Goal: Find specific page/section: Find specific page/section

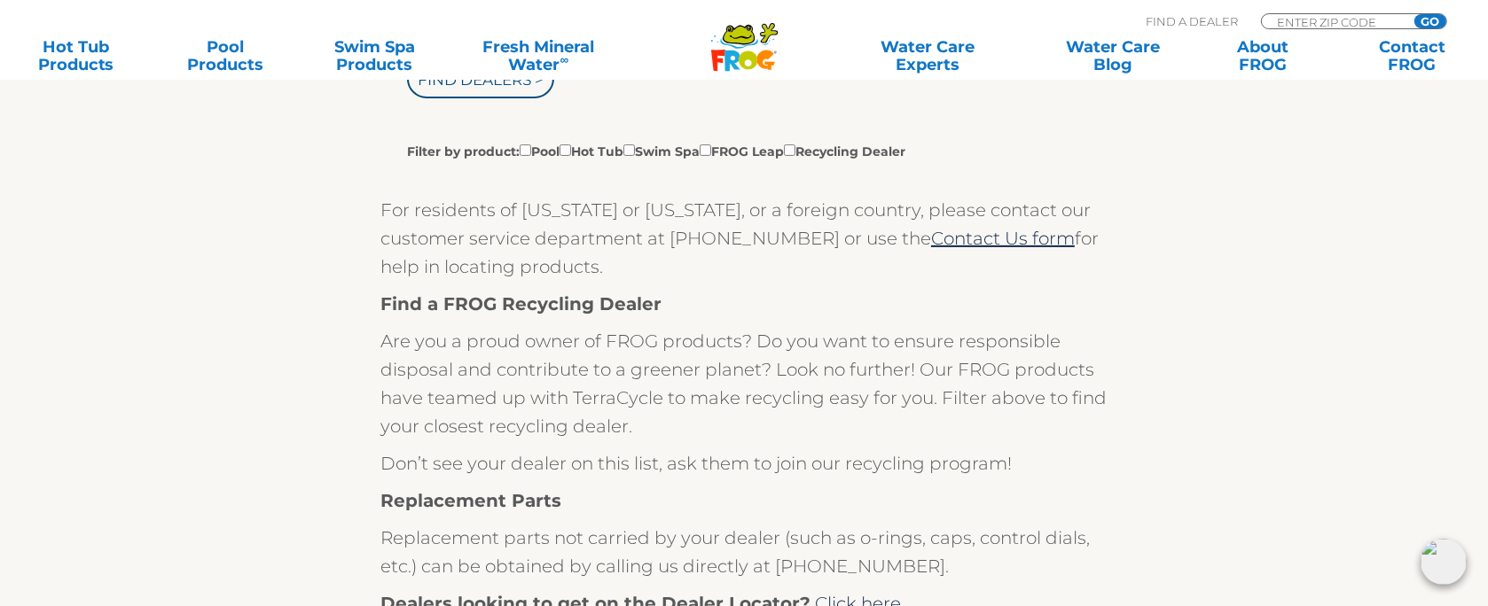
scroll to position [355, 0]
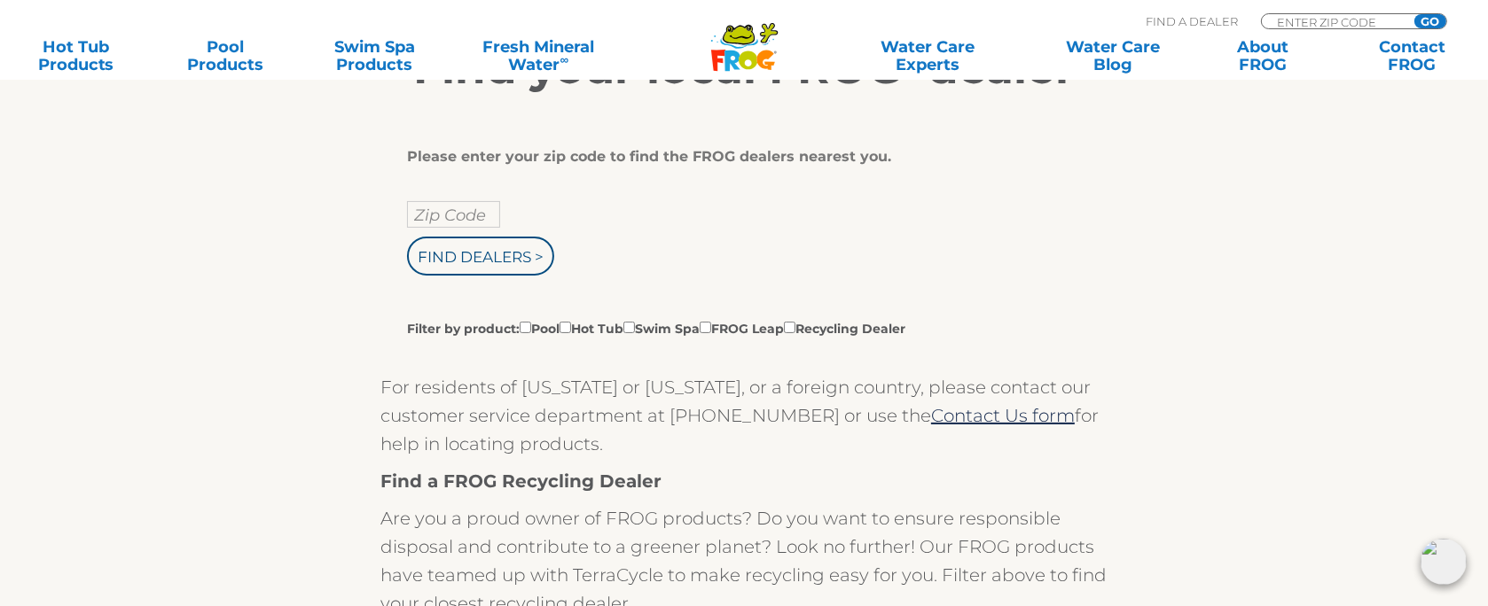
click at [828, 325] on label "Filter by product: Pool Hot Tub Swim Spa FROG Leap Recycling Dealer" at bounding box center [656, 328] width 498 height 20
click at [531, 325] on input "Filter by product: Pool Hot Tub Swim Spa FROG Leap Recycling Dealer" at bounding box center [526, 328] width 12 height 12
checkbox input "true"
click at [795, 324] on input "Filter by product: Pool Hot Tub Swim Spa FROG Leap Recycling Dealer" at bounding box center [790, 328] width 12 height 12
checkbox input "true"
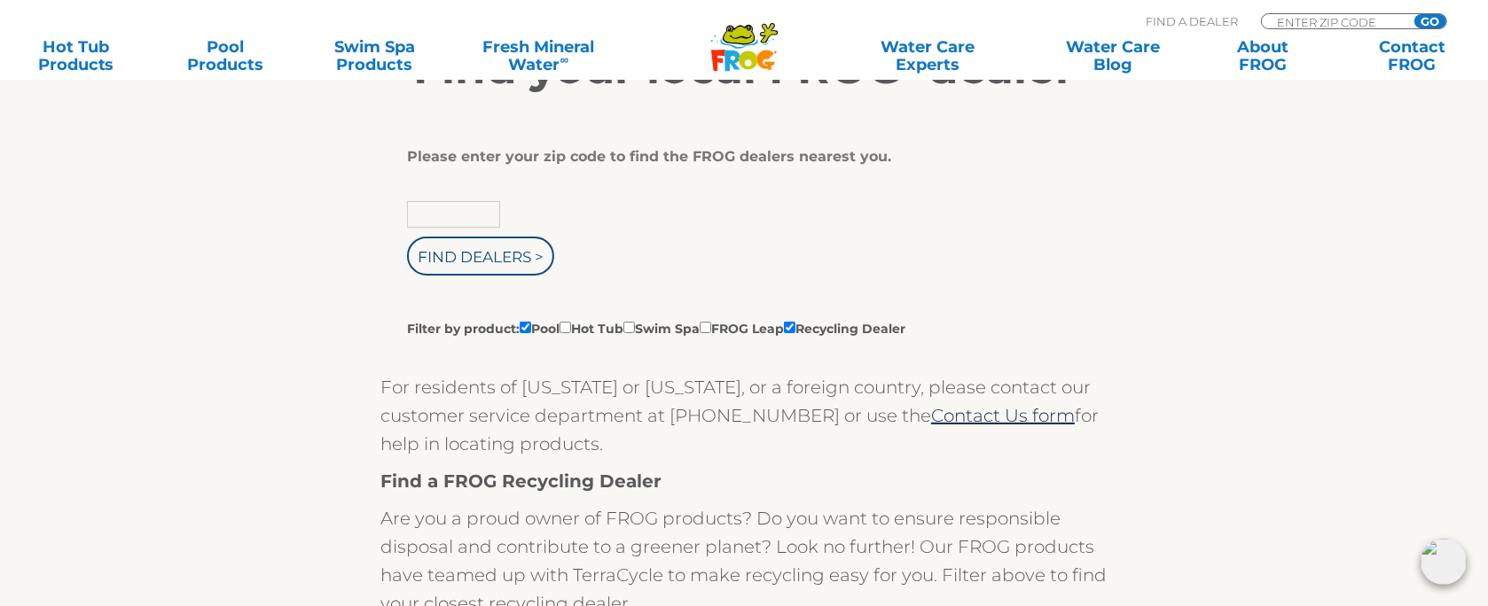
click at [432, 207] on input "text" at bounding box center [453, 214] width 93 height 27
type input "55109"
click at [499, 261] on input "Find Dealers >" at bounding box center [480, 256] width 147 height 39
